Goal: Obtain resource: Download file/media

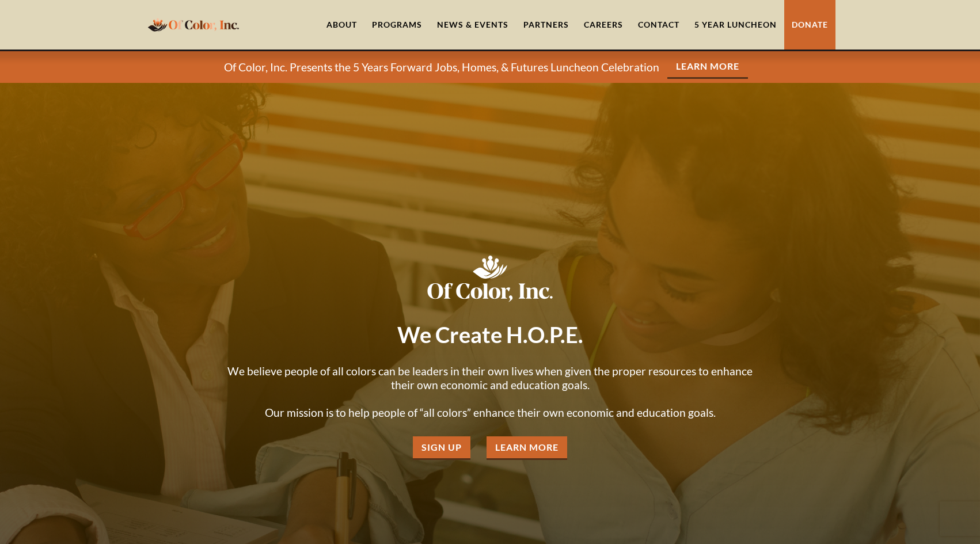
click at [745, 18] on link "5 Year Luncheon" at bounding box center [735, 25] width 97 height 50
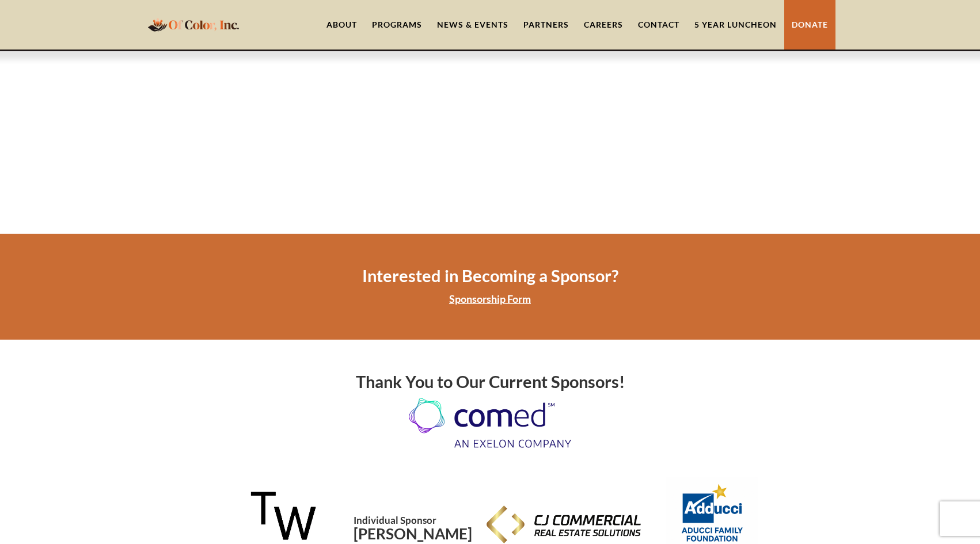
scroll to position [2304, 0]
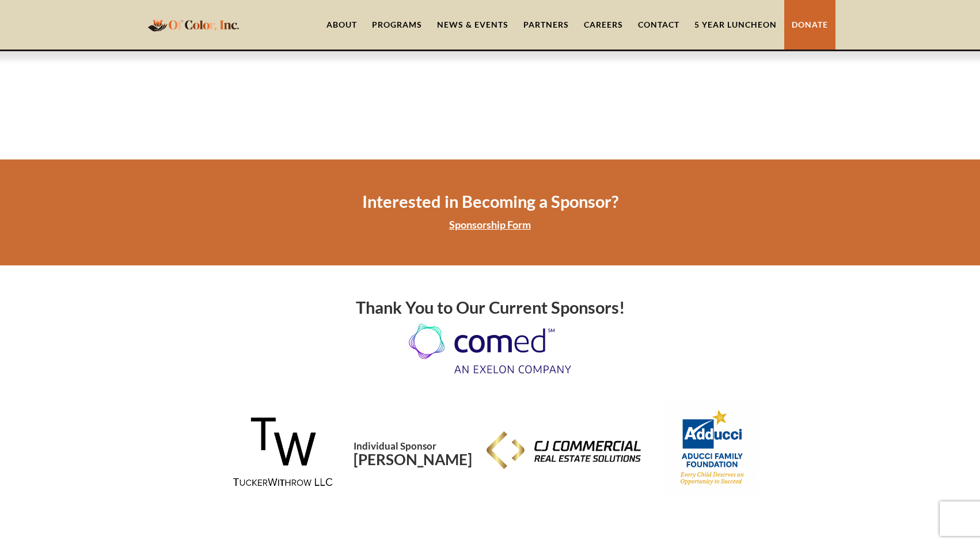
click at [472, 218] on link "Sponsorship Form" at bounding box center [490, 224] width 82 height 13
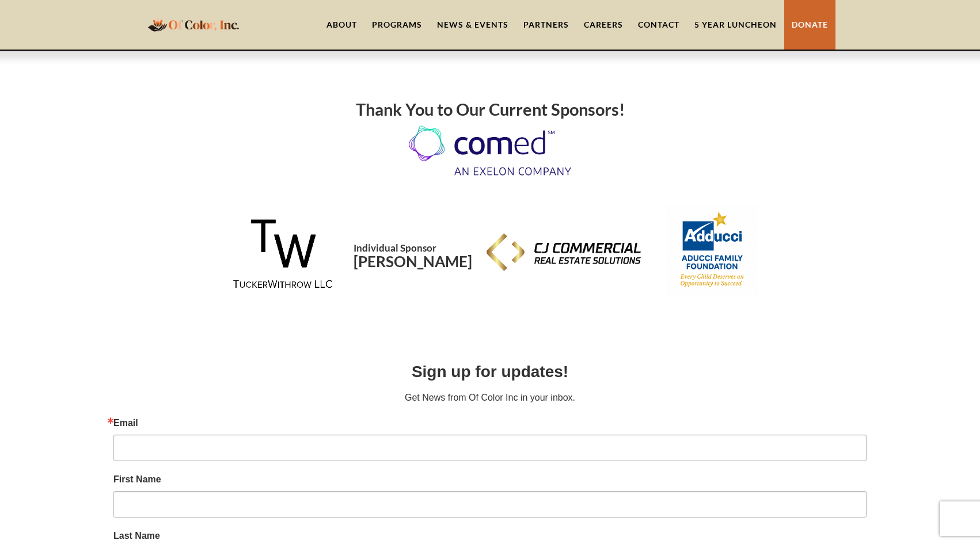
scroll to position [288, 0]
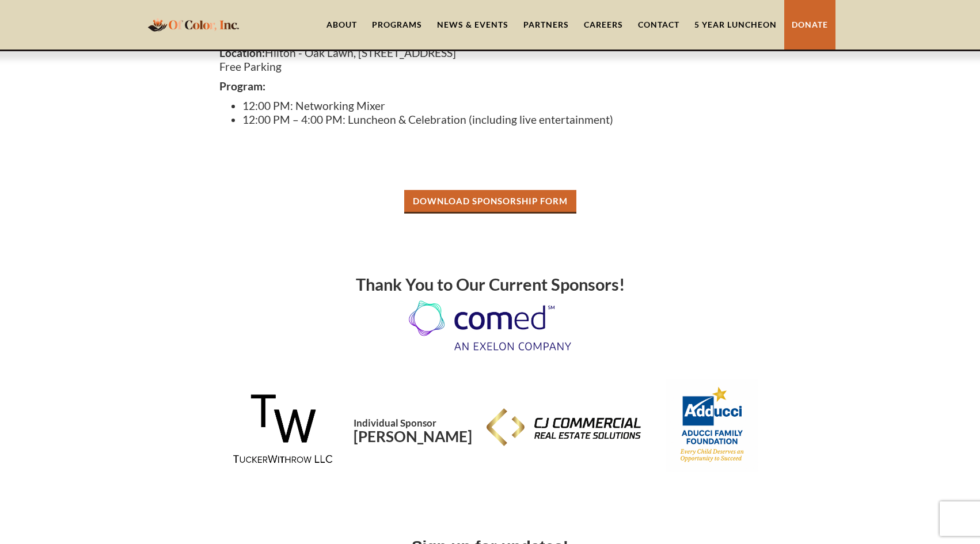
click at [494, 206] on link "Download Sponsorship Form" at bounding box center [490, 202] width 172 height 24
